Goal: Information Seeking & Learning: Learn about a topic

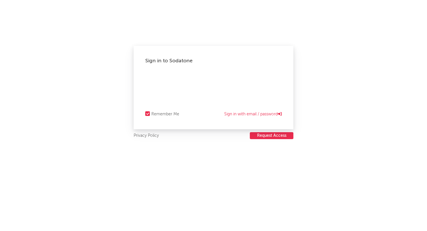
select select "recorded_music"
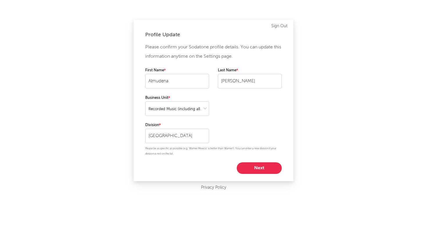
click at [253, 169] on button "Next" at bounding box center [259, 169] width 45 height 12
select select "marketing"
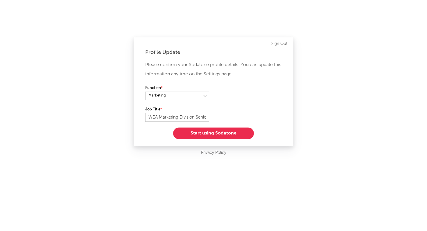
click at [232, 131] on button "Start using Sodatone" at bounding box center [213, 134] width 81 height 12
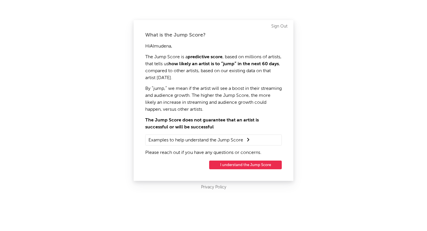
click at [232, 167] on button "I understand the Jump Score" at bounding box center [245, 165] width 73 height 9
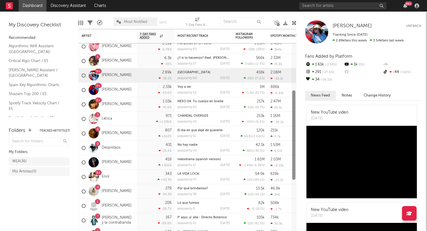
drag, startPoint x: 293, startPoint y: 68, endPoint x: 289, endPoint y: 119, distance: 51.8
click at [289, 119] on div "9+ [PERSON_NAME] & [PERSON_NAME] 9.57k -48.8 % [PERSON_NAME] De Llover populari…" at bounding box center [187, 130] width 218 height 202
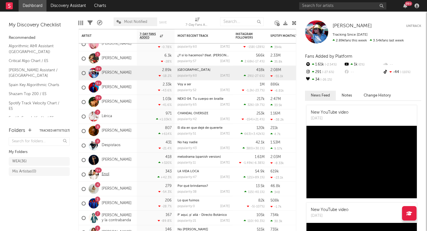
click at [105, 175] on link "Enol" at bounding box center [106, 174] width 8 height 5
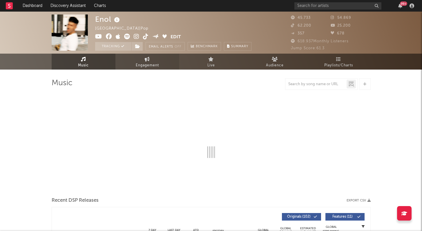
select select "6m"
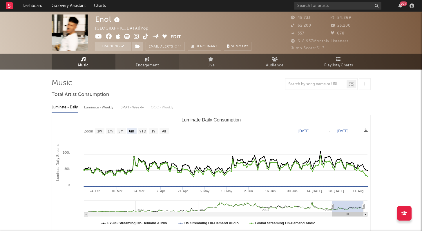
click at [152, 64] on span "Engagement" at bounding box center [147, 65] width 23 height 7
select select "1w"
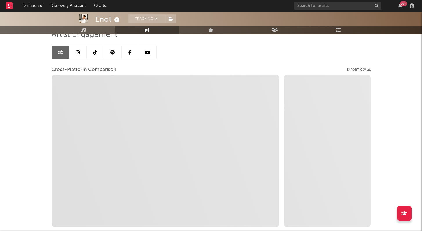
scroll to position [56, 0]
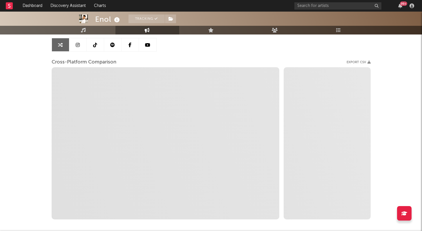
select select "1m"
